Goal: Task Accomplishment & Management: Use online tool/utility

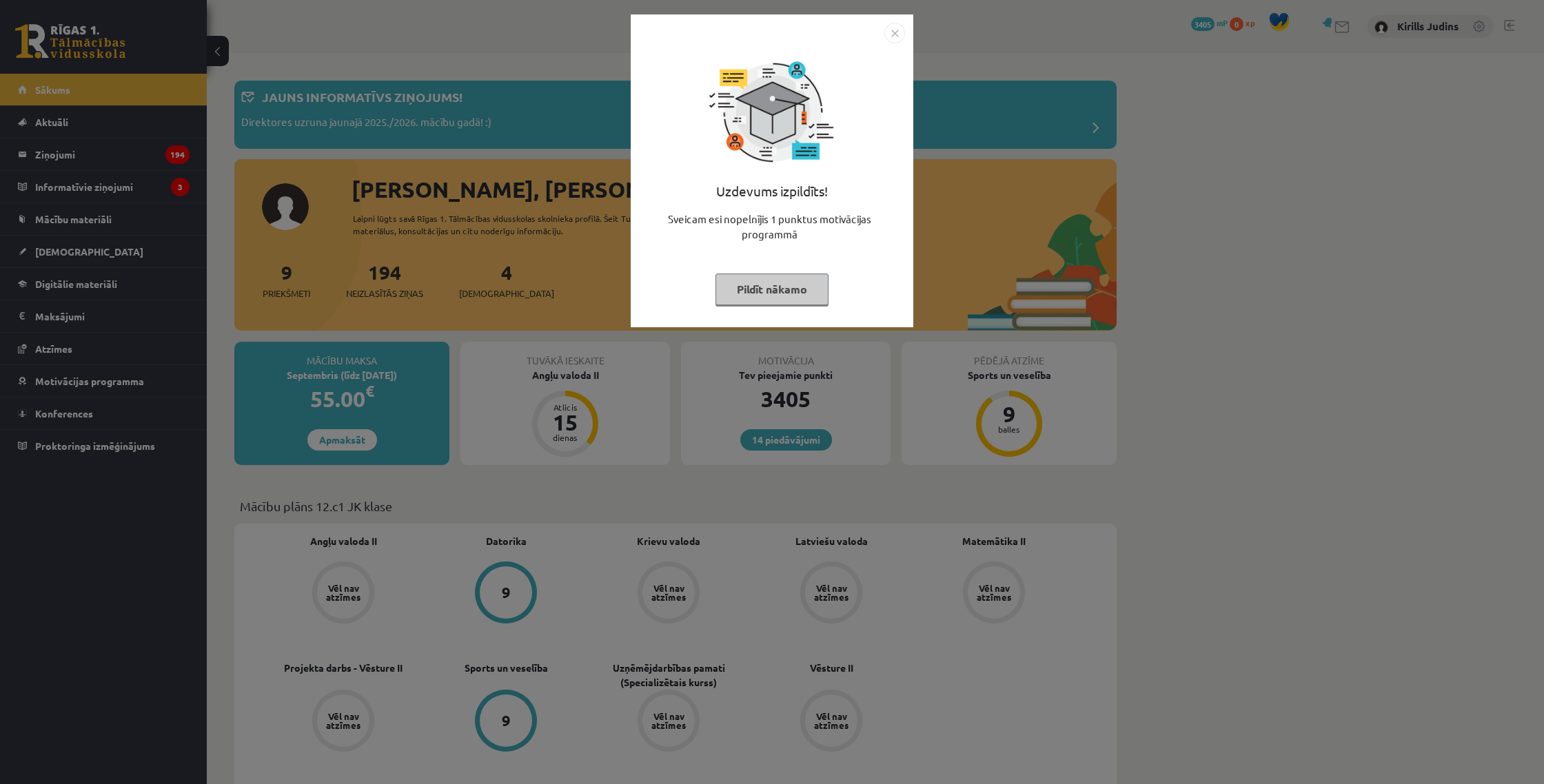
click at [764, 29] on img "Close" at bounding box center [895, 33] width 21 height 21
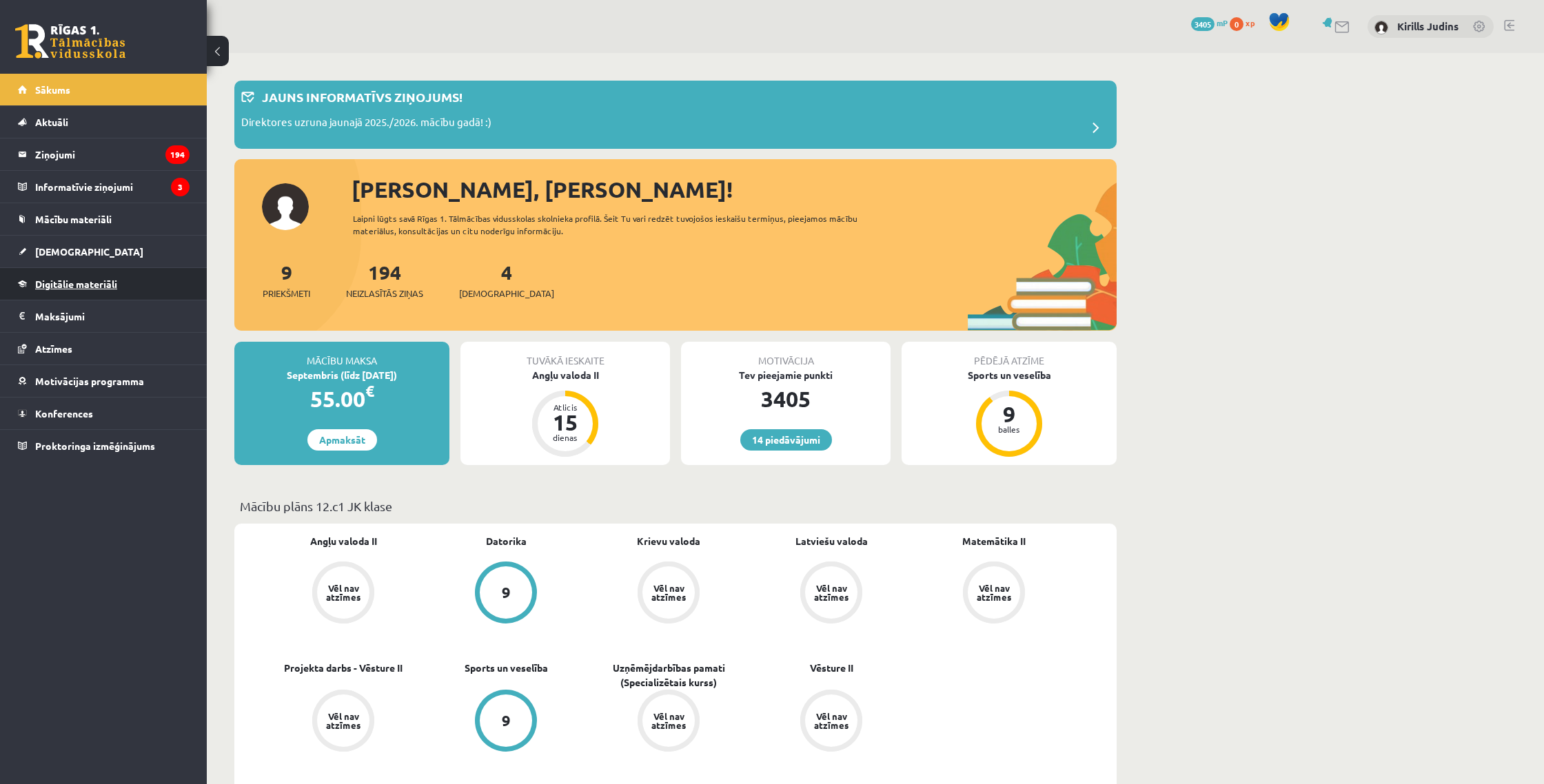
click at [63, 287] on span "Digitālie materiāli" at bounding box center [76, 284] width 82 height 13
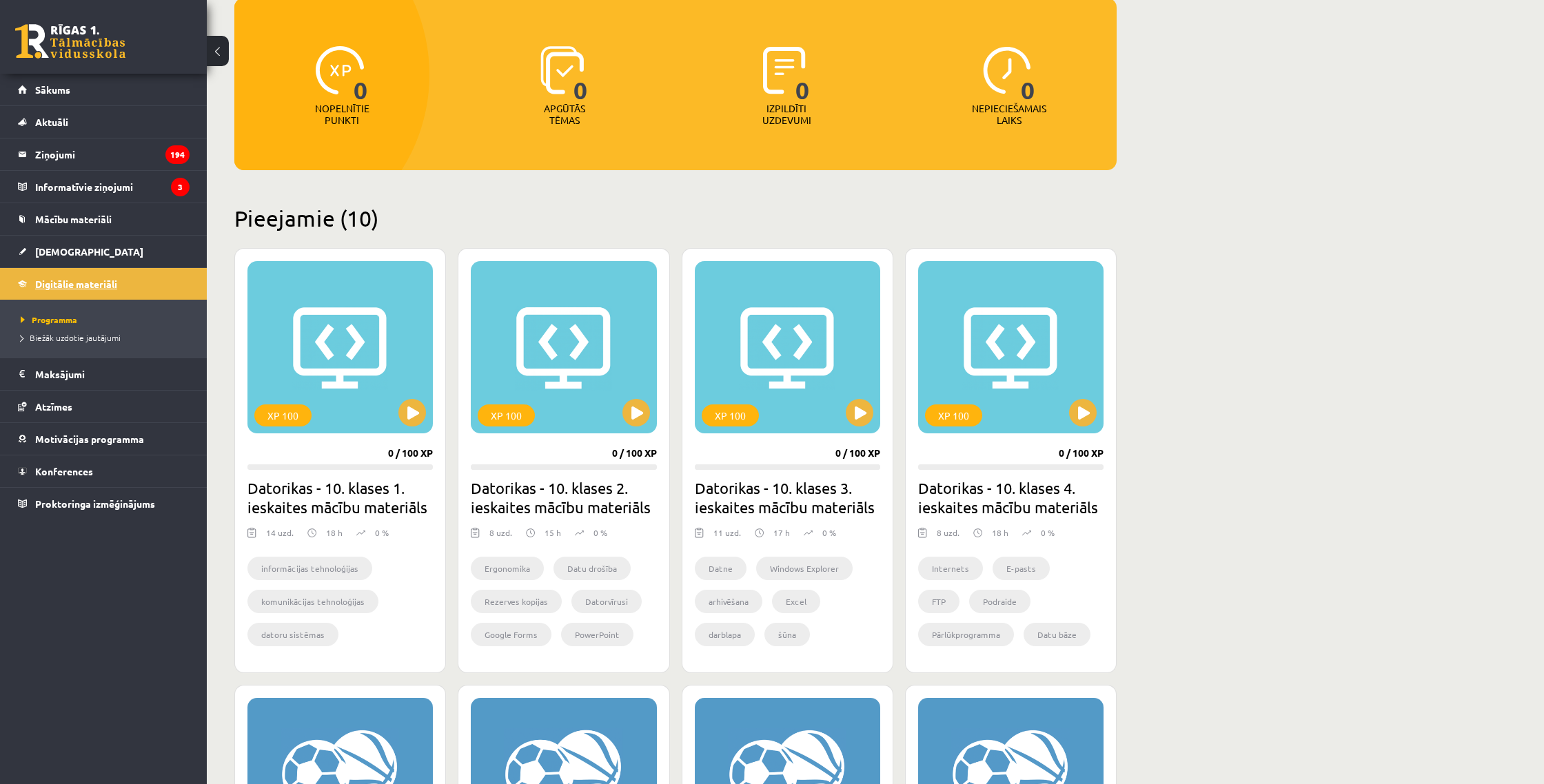
scroll to position [136, 0]
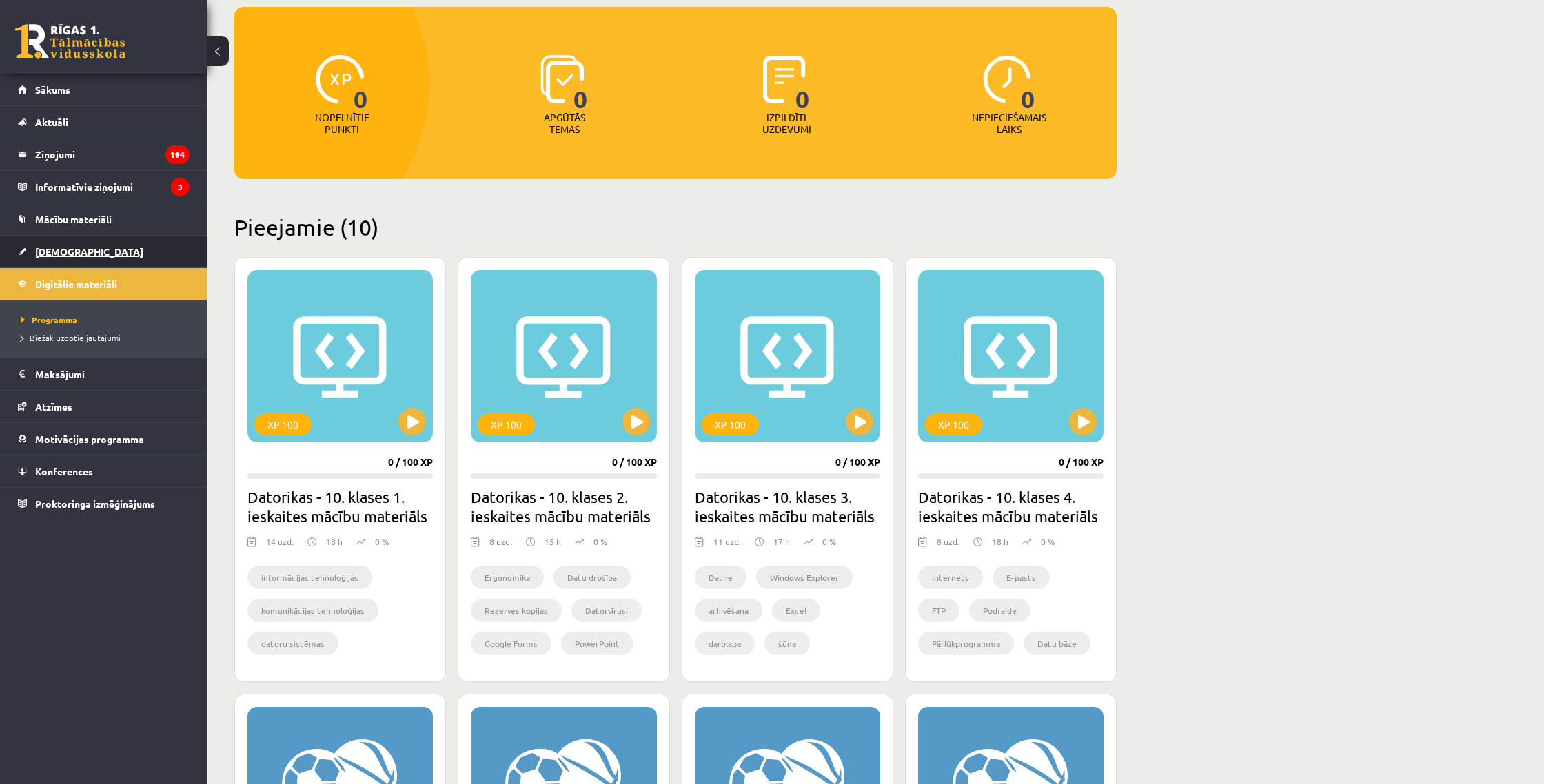
click at [49, 253] on span "[DEMOGRAPHIC_DATA]" at bounding box center [89, 252] width 108 height 13
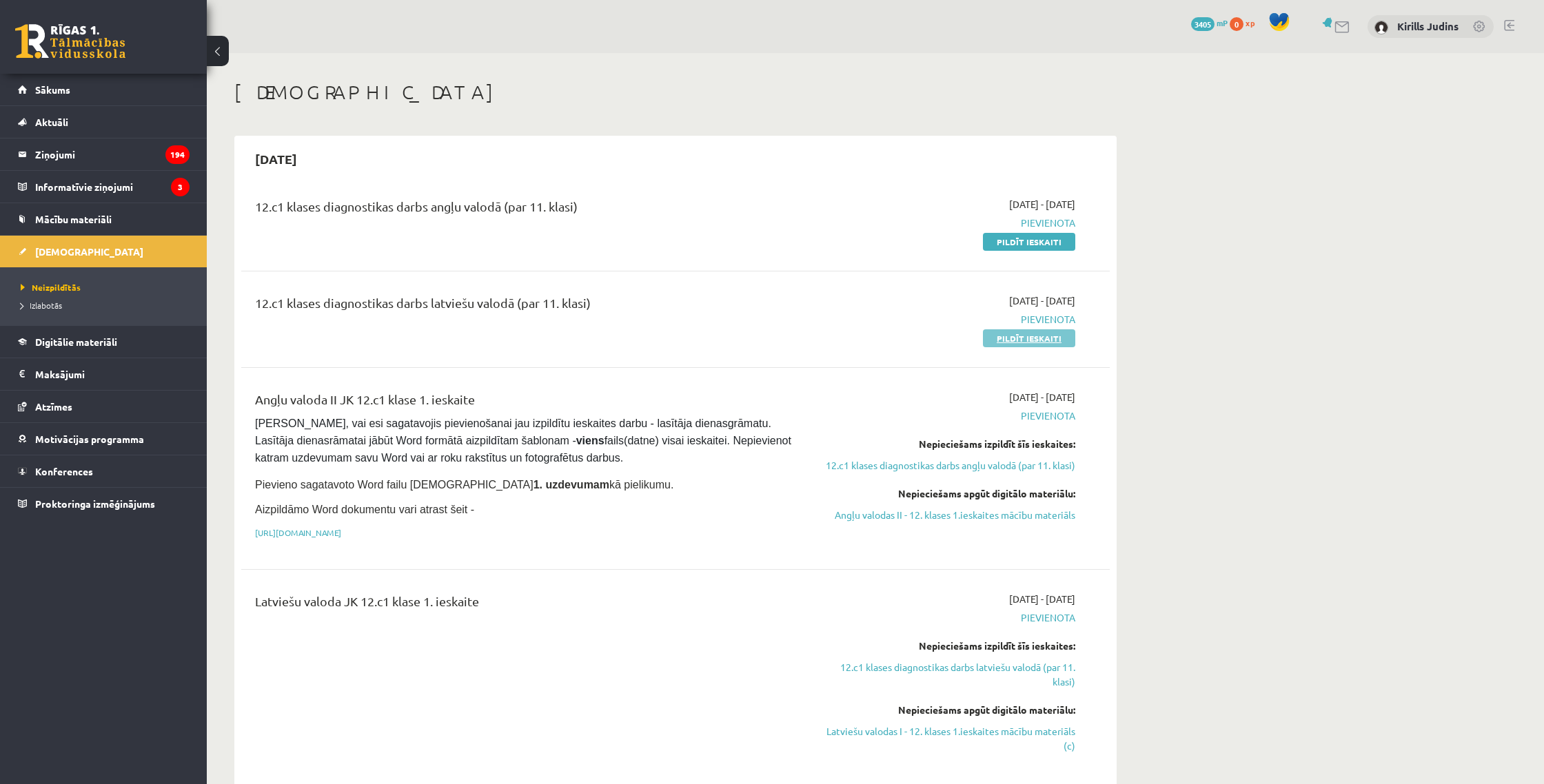
click at [764, 337] on link "Pildīt ieskaiti" at bounding box center [1030, 338] width 93 height 18
click at [764, 699] on link "Latviešu valodas I - 12. klases 1.ieskaites mācību materiāls (c)" at bounding box center [945, 738] width 260 height 29
